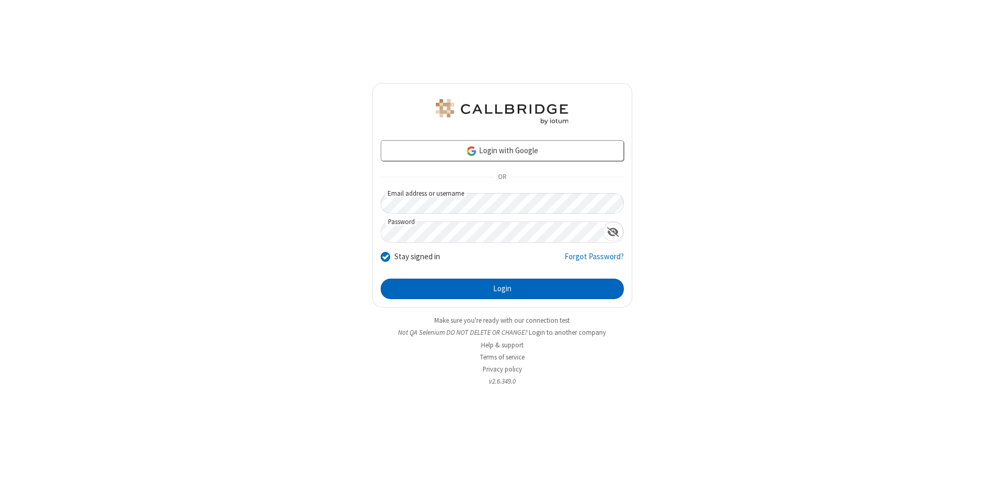
click at [502, 289] on button "Login" at bounding box center [502, 289] width 243 height 21
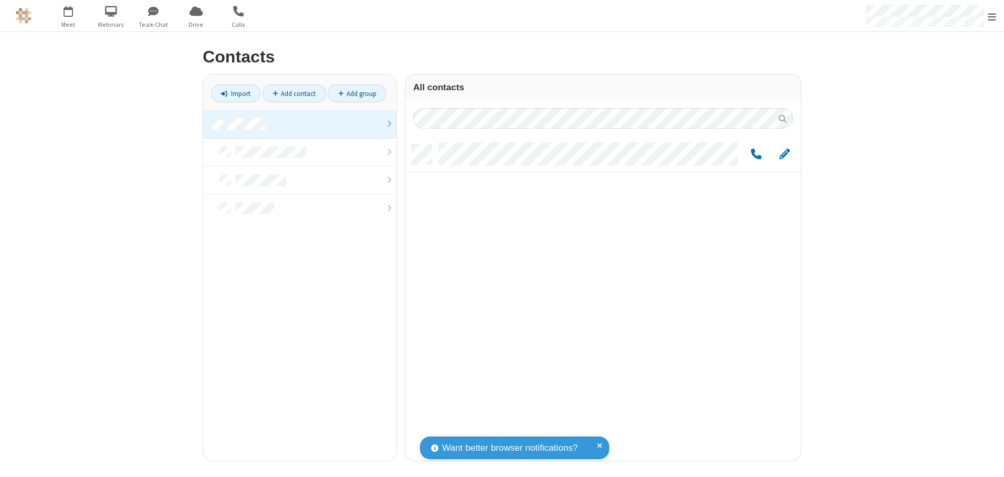
scroll to position [317, 387]
click at [300, 124] on link at bounding box center [299, 124] width 193 height 28
click at [294, 93] on link "Add contact" at bounding box center [294, 94] width 64 height 18
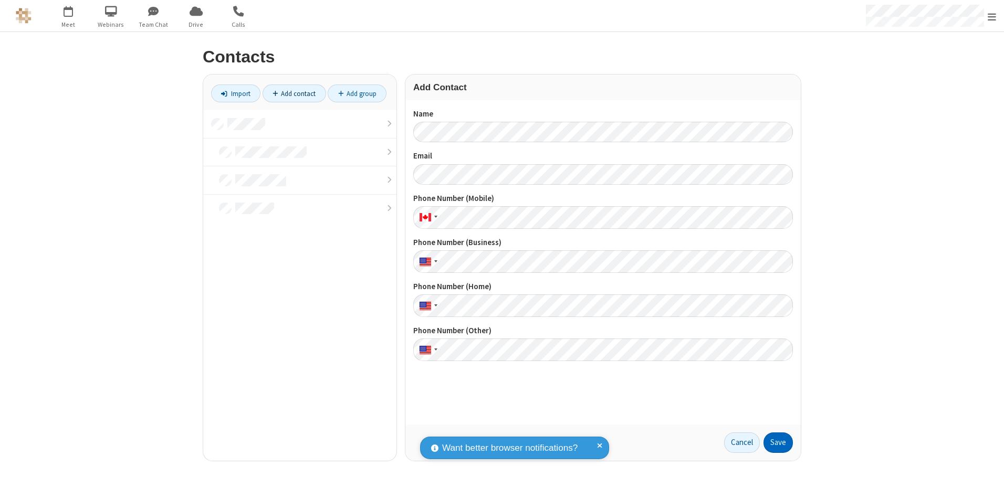
click at [778, 443] on button "Save" at bounding box center [777, 443] width 29 height 21
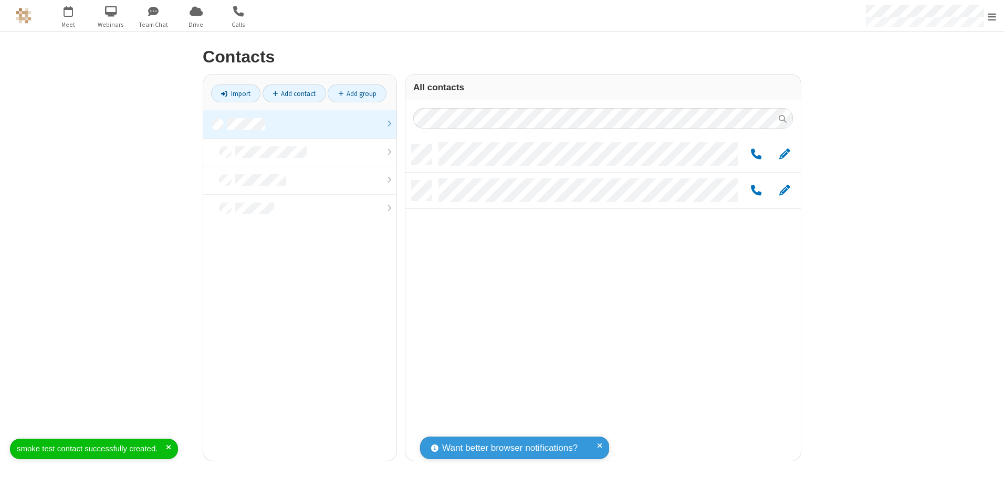
scroll to position [317, 387]
